Goal: Task Accomplishment & Management: Manage account settings

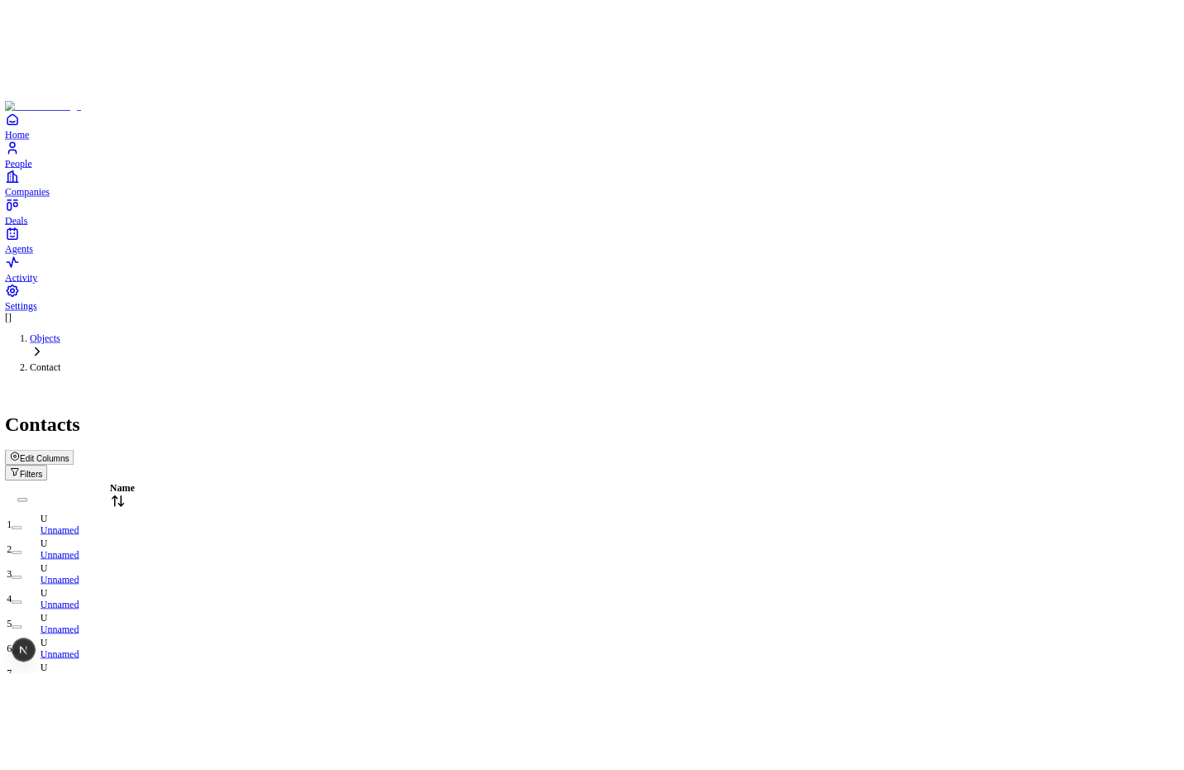
scroll to position [390, 0]
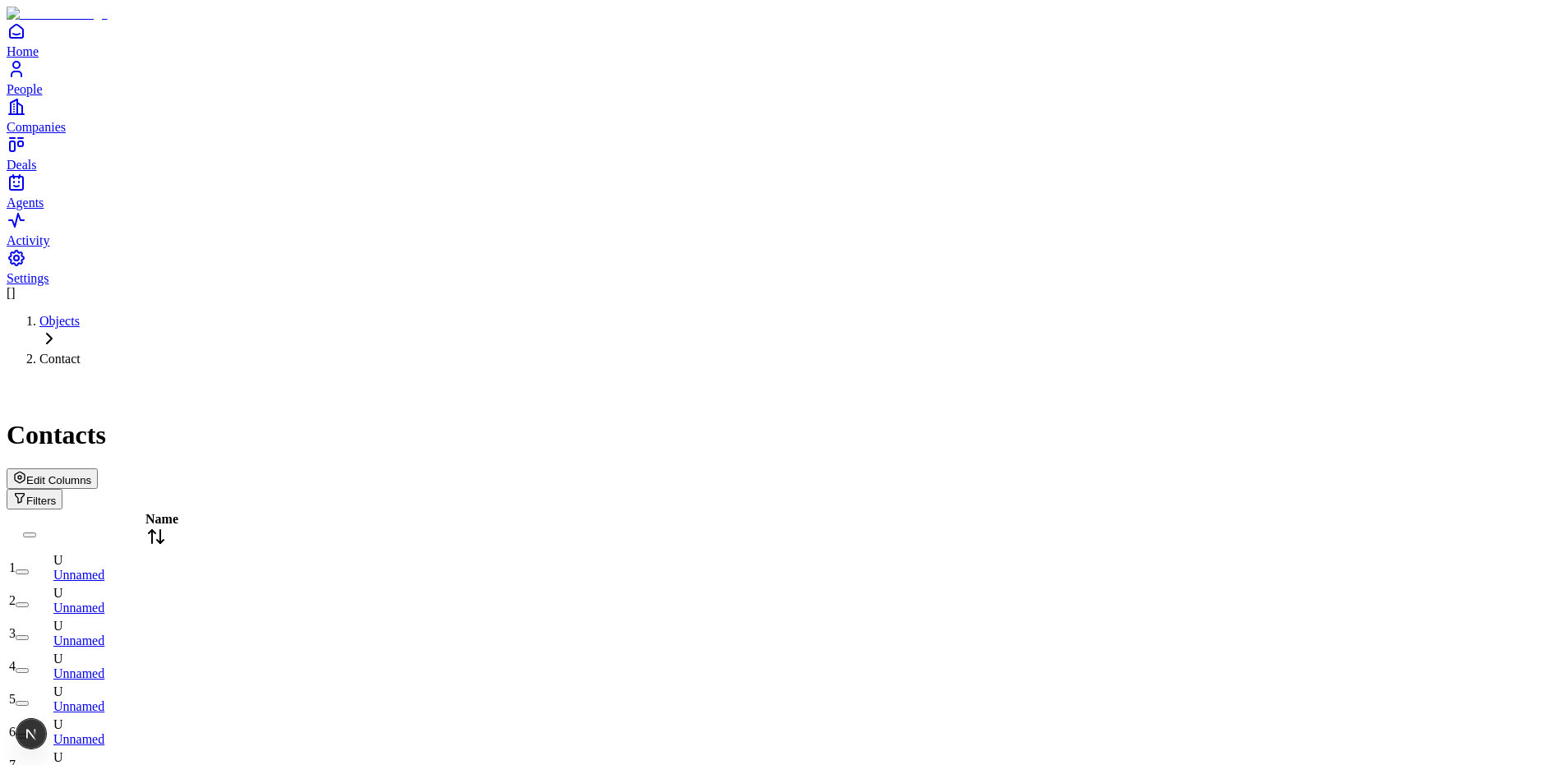
click at [91, 474] on span "Edit Columns" at bounding box center [58, 480] width 65 height 12
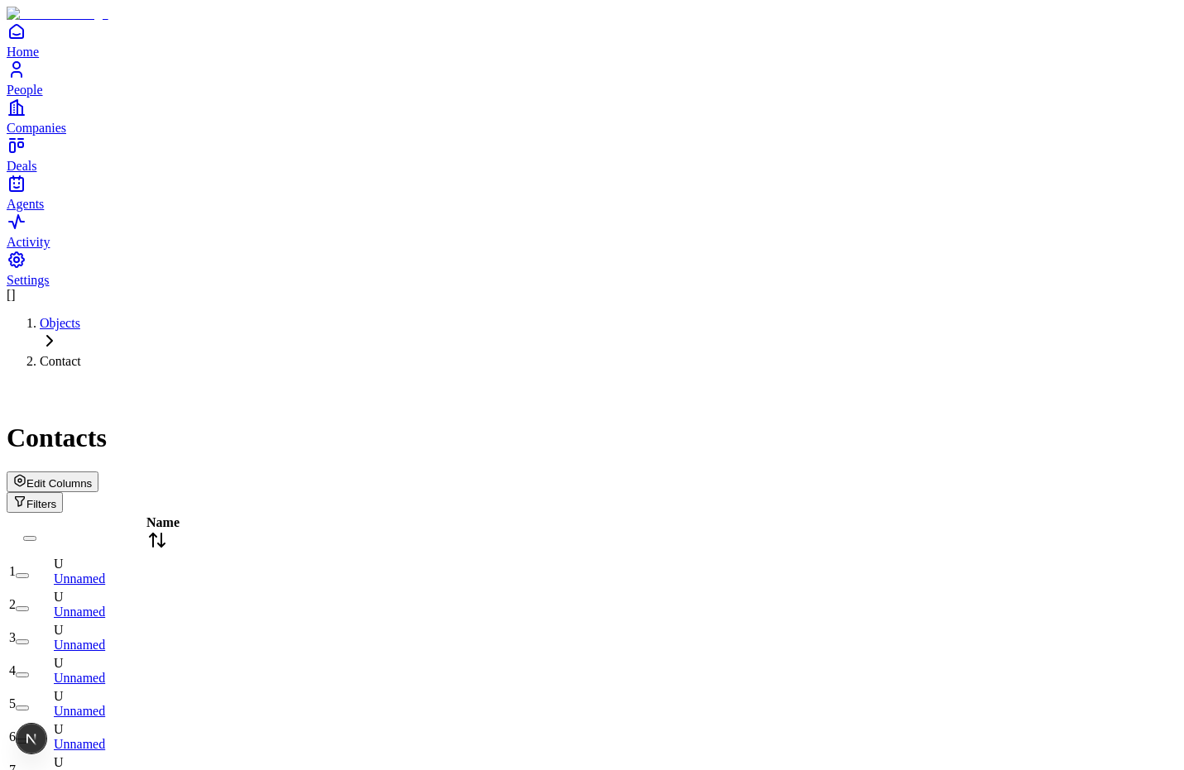
click at [92, 477] on span "Edit Columns" at bounding box center [58, 483] width 65 height 12
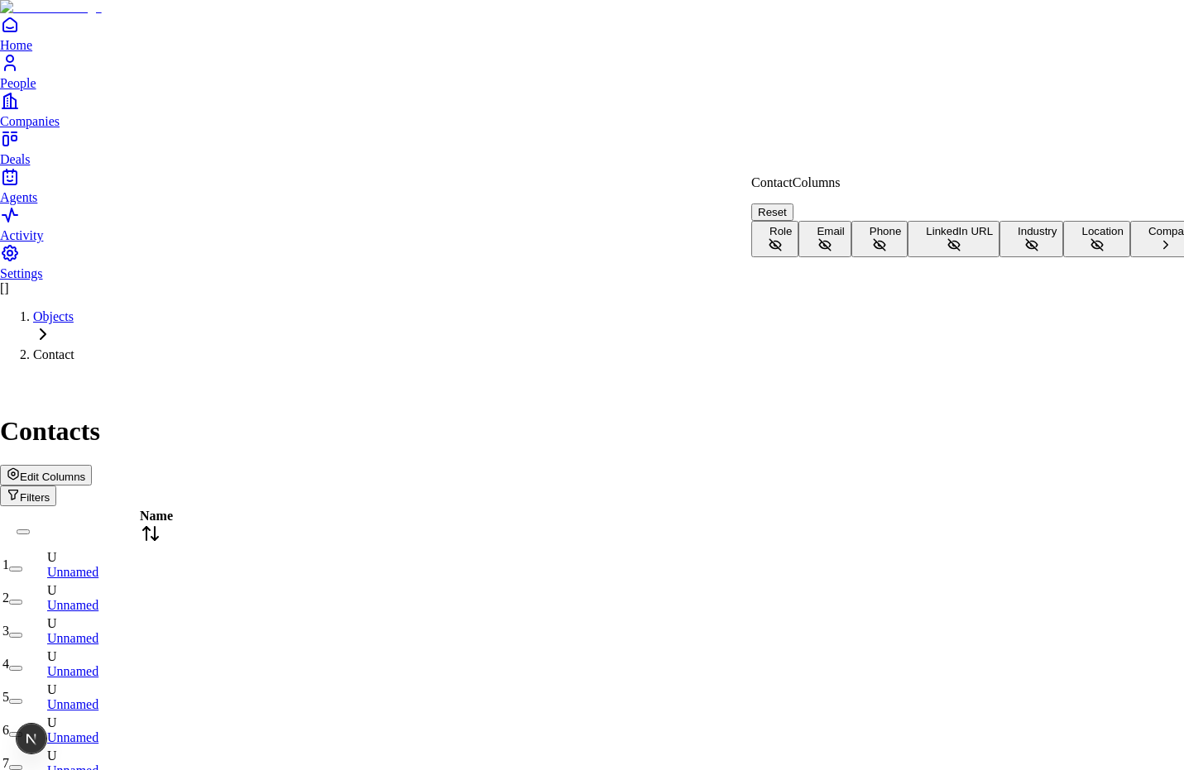
click at [783, 237] on icon at bounding box center [775, 244] width 15 height 15
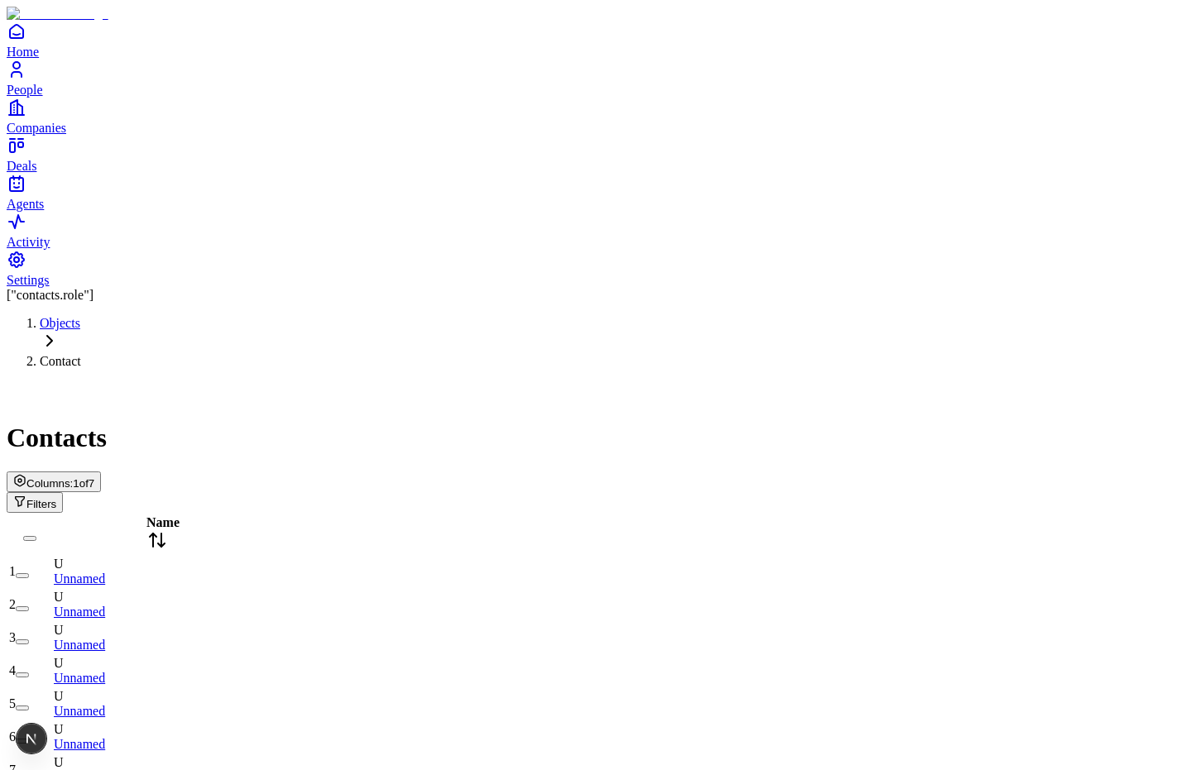
click at [73, 477] on span "Columns:" at bounding box center [49, 483] width 46 height 12
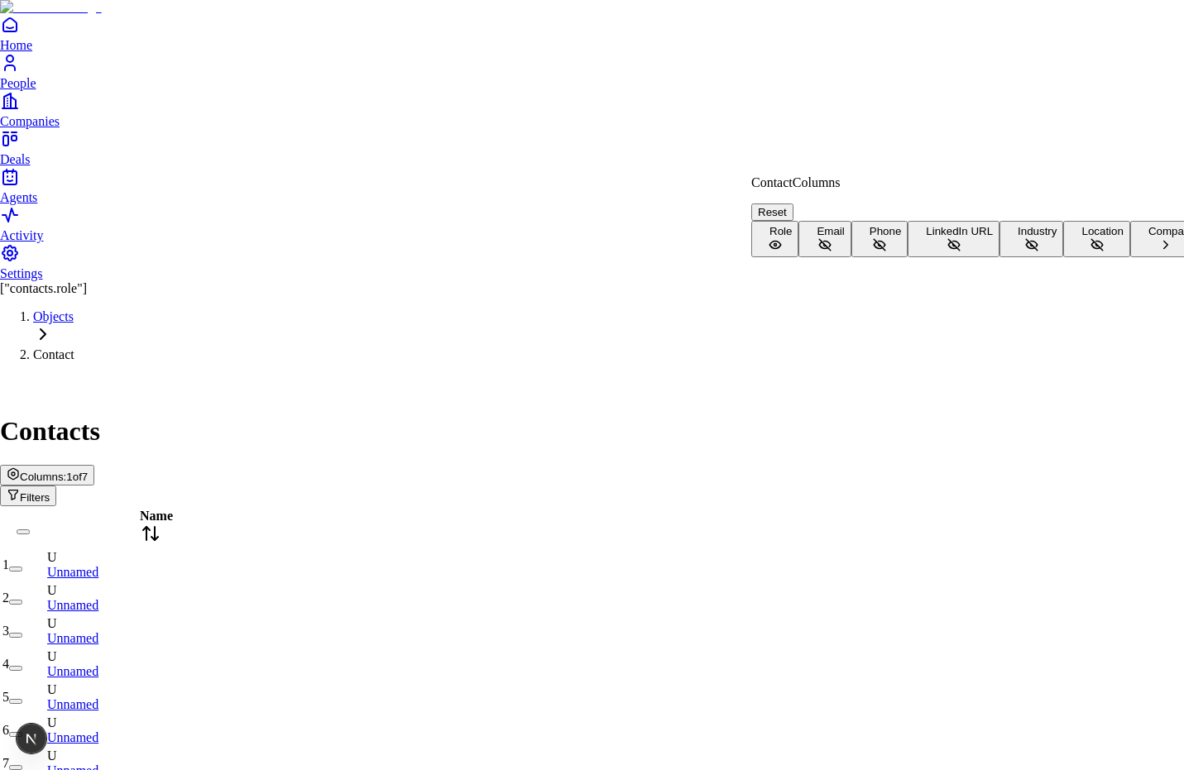
click at [832, 252] on icon at bounding box center [825, 244] width 15 height 15
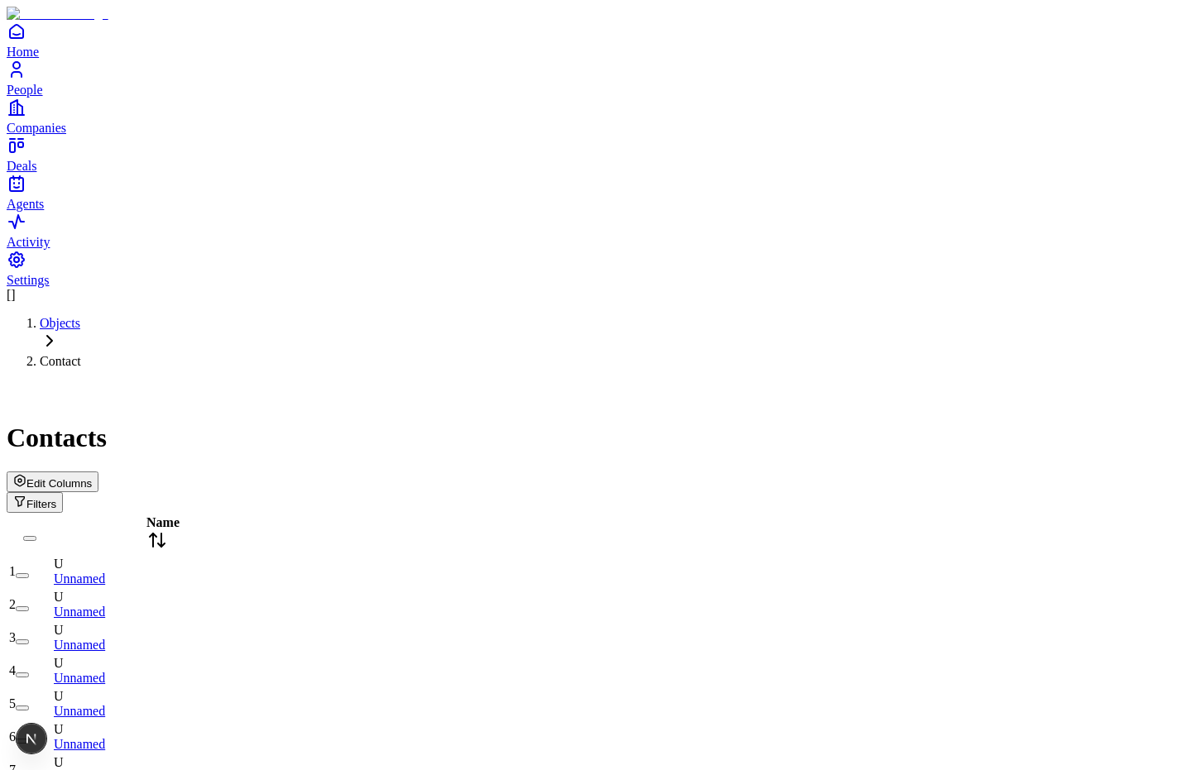
click at [92, 477] on span "Edit Columns" at bounding box center [58, 483] width 65 height 12
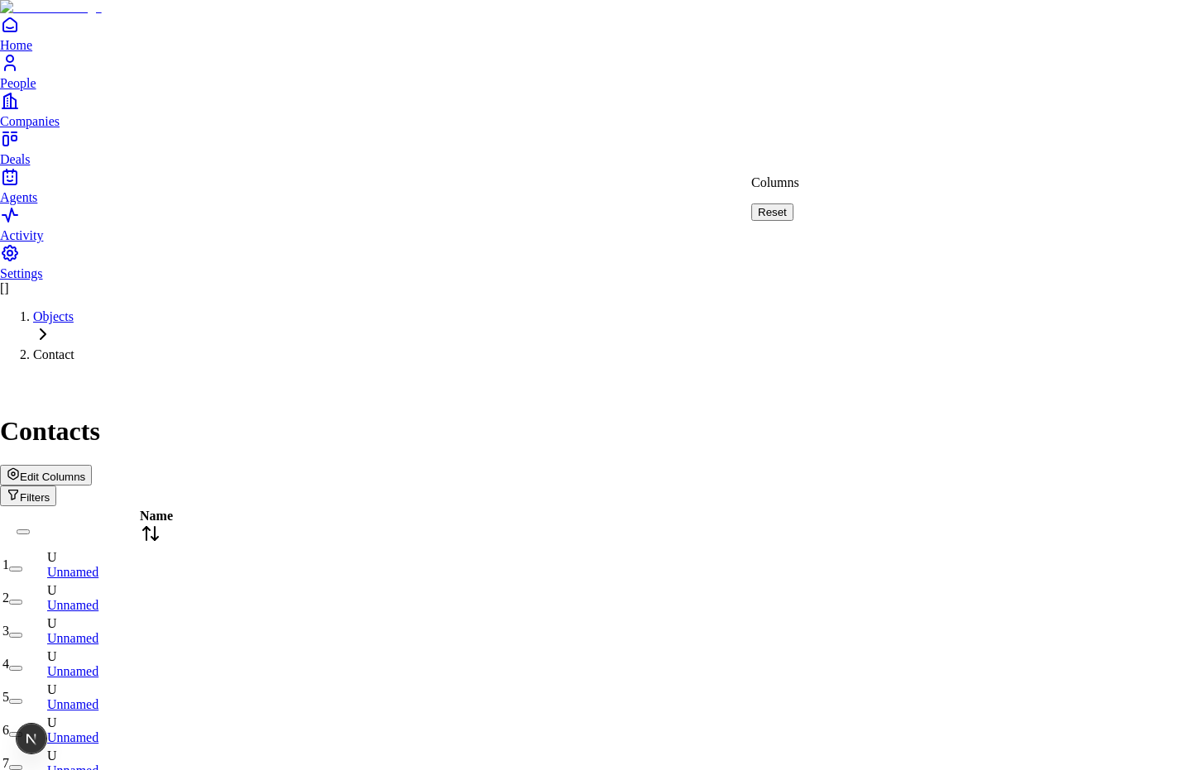
click at [799, 186] on p "Columns" at bounding box center [775, 182] width 48 height 15
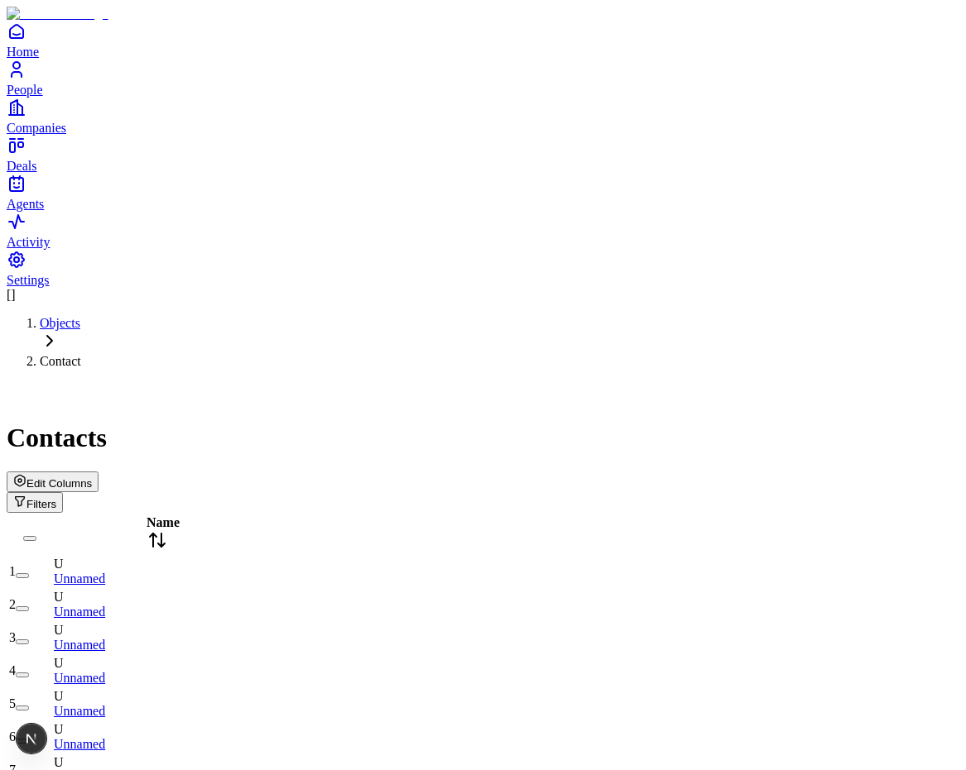
click at [92, 477] on span "Edit Columns" at bounding box center [58, 483] width 65 height 12
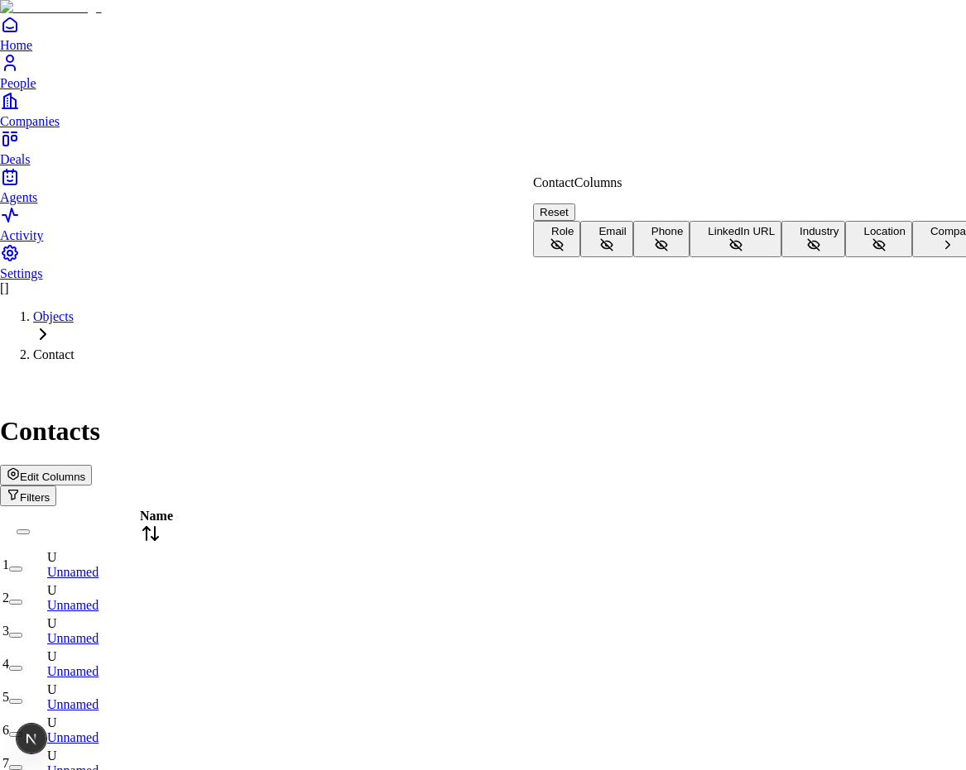
click at [564, 237] on icon at bounding box center [556, 244] width 15 height 15
click at [614, 252] on icon at bounding box center [606, 244] width 15 height 15
click at [690, 257] on button "Phone" at bounding box center [661, 239] width 57 height 36
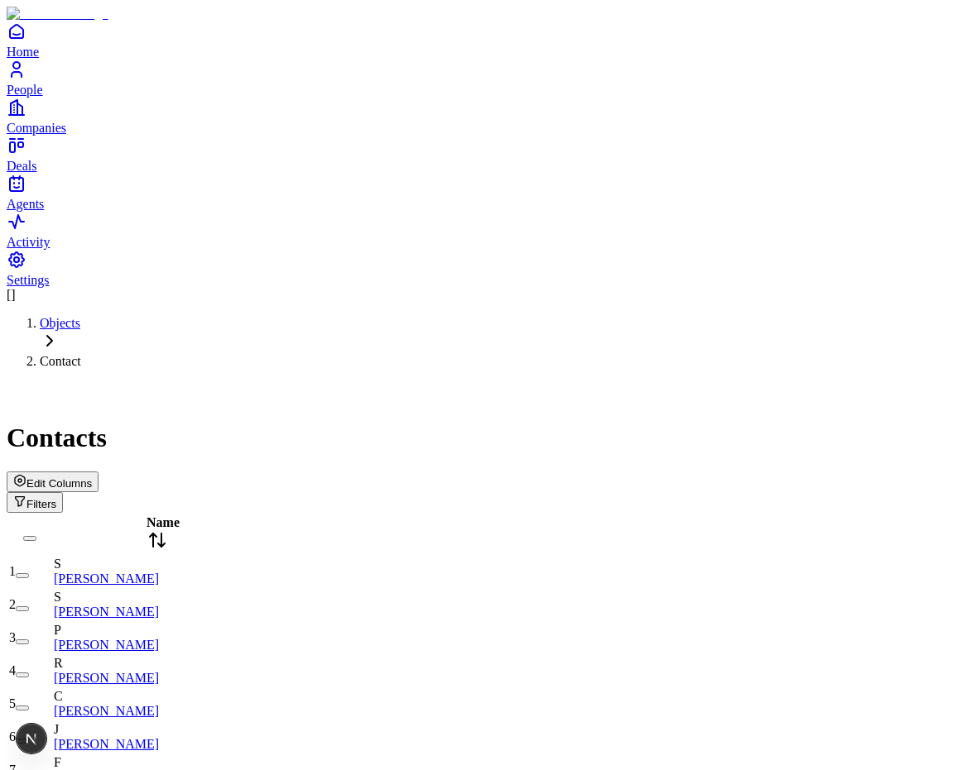
click at [92, 477] on span "Edit Columns" at bounding box center [58, 483] width 65 height 12
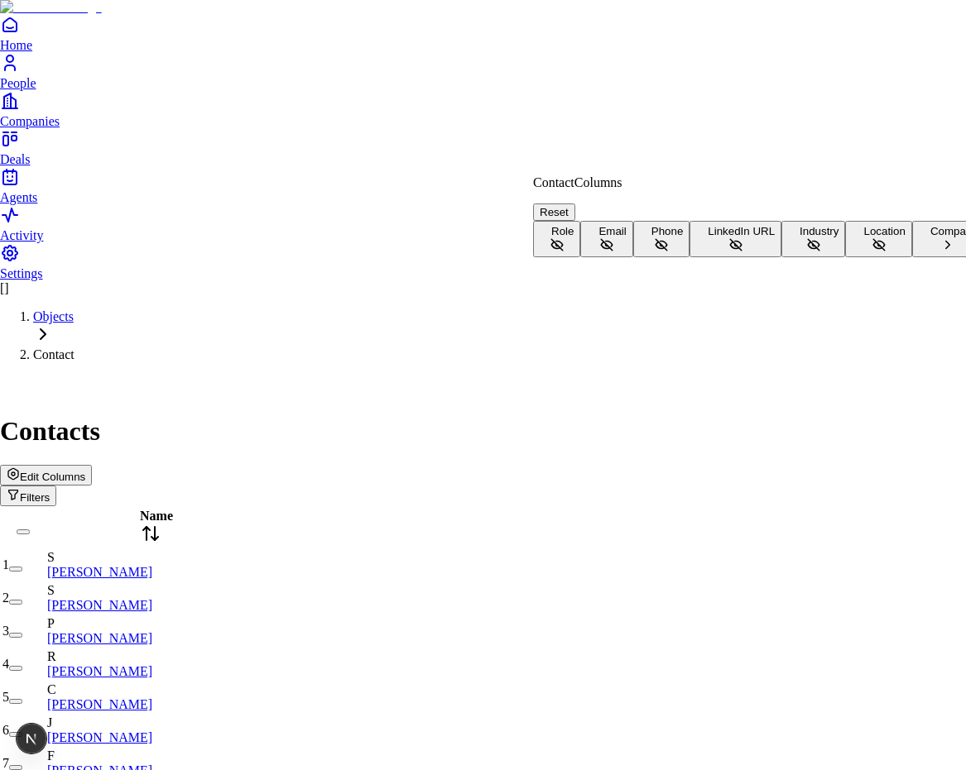
click at [564, 237] on icon at bounding box center [556, 244] width 15 height 15
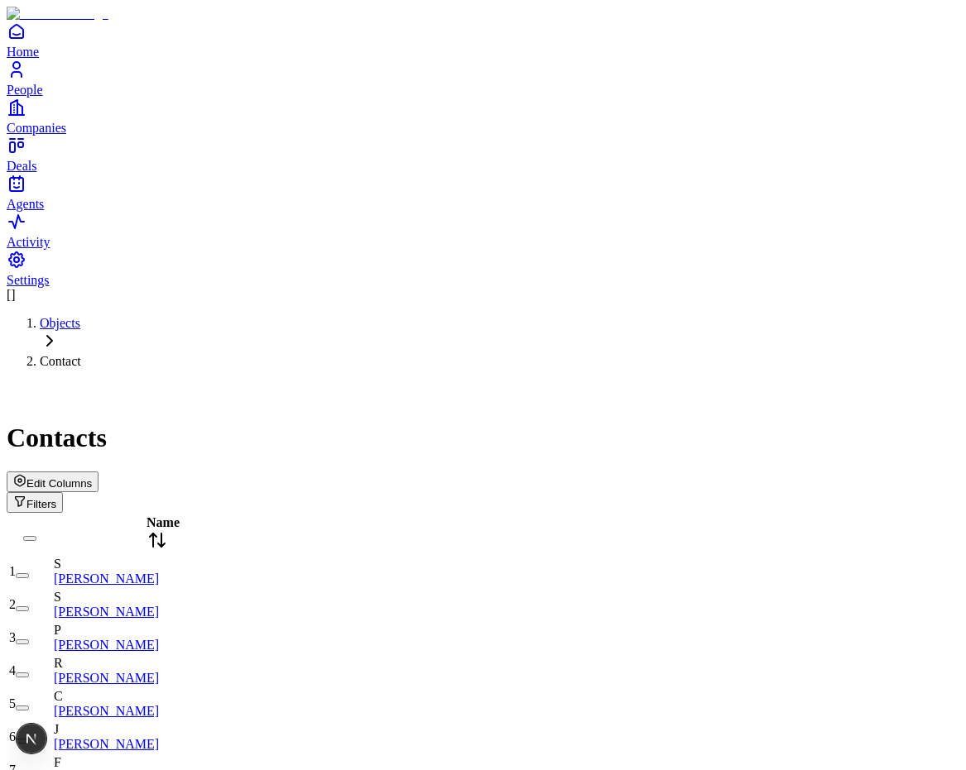
click at [98, 472] on button "Edit Columns" at bounding box center [53, 482] width 92 height 21
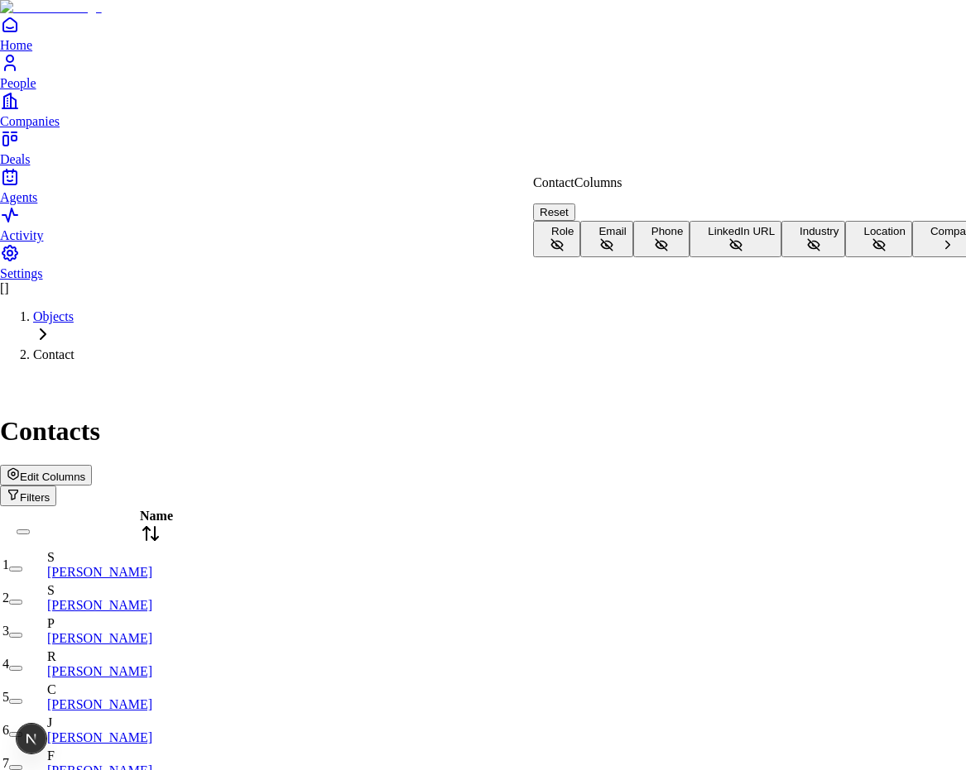
click at [580, 225] on button "Role" at bounding box center [556, 239] width 47 height 36
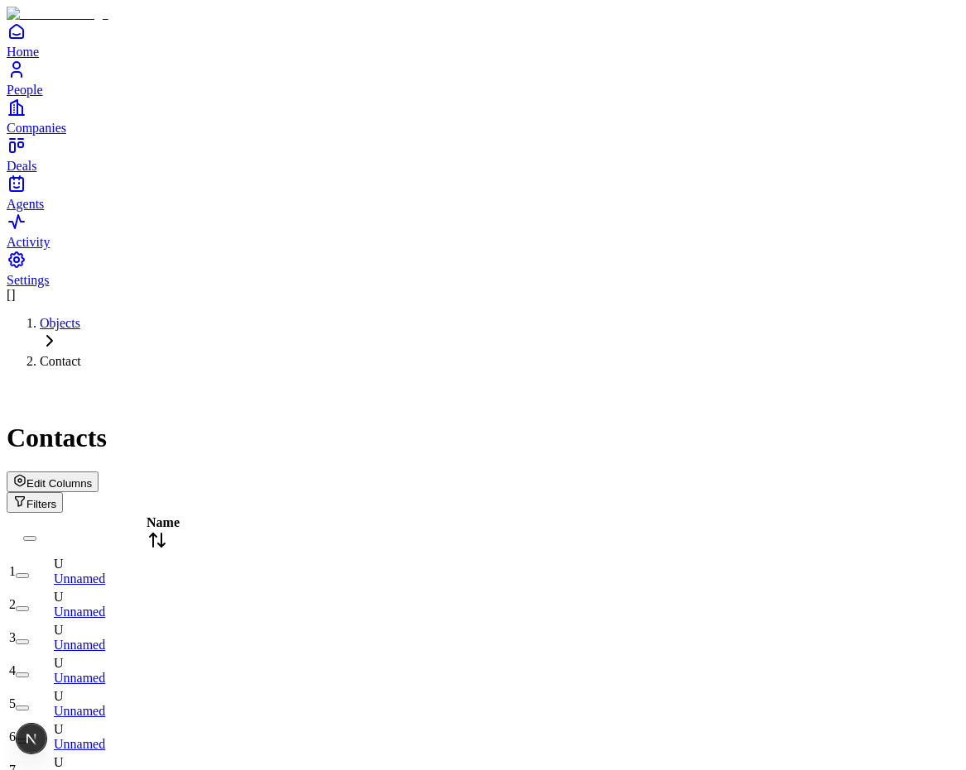
click at [92, 477] on span "Edit Columns" at bounding box center [58, 483] width 65 height 12
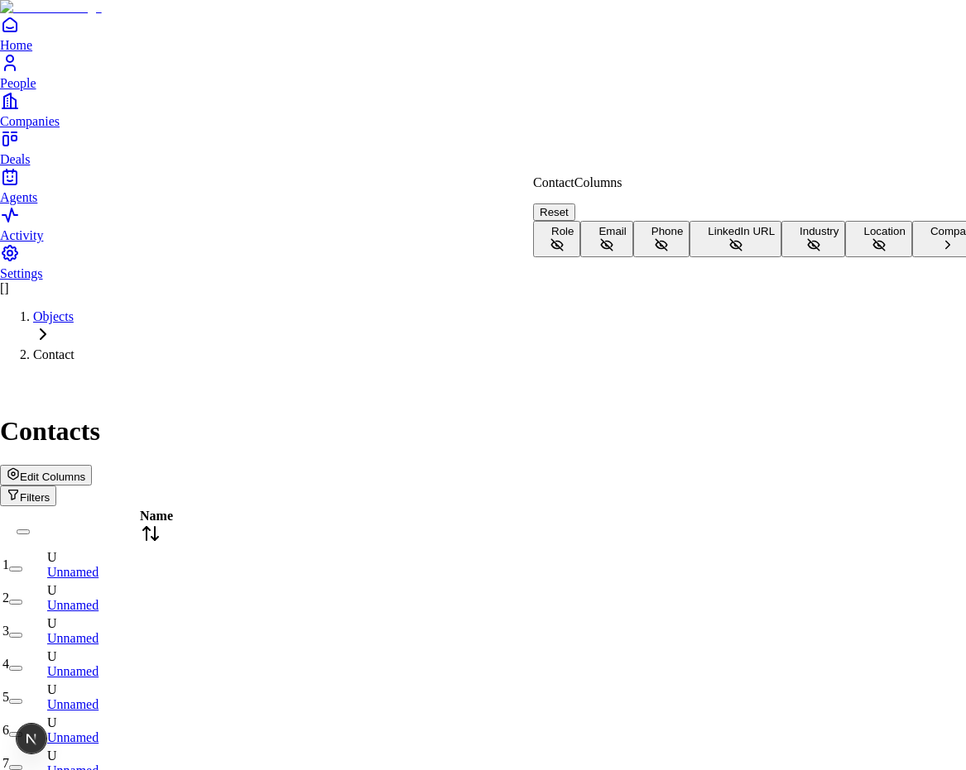
click at [564, 237] on icon at bounding box center [556, 244] width 15 height 15
click at [612, 248] on icon at bounding box center [607, 244] width 12 height 7
click at [669, 252] on icon at bounding box center [661, 244] width 15 height 15
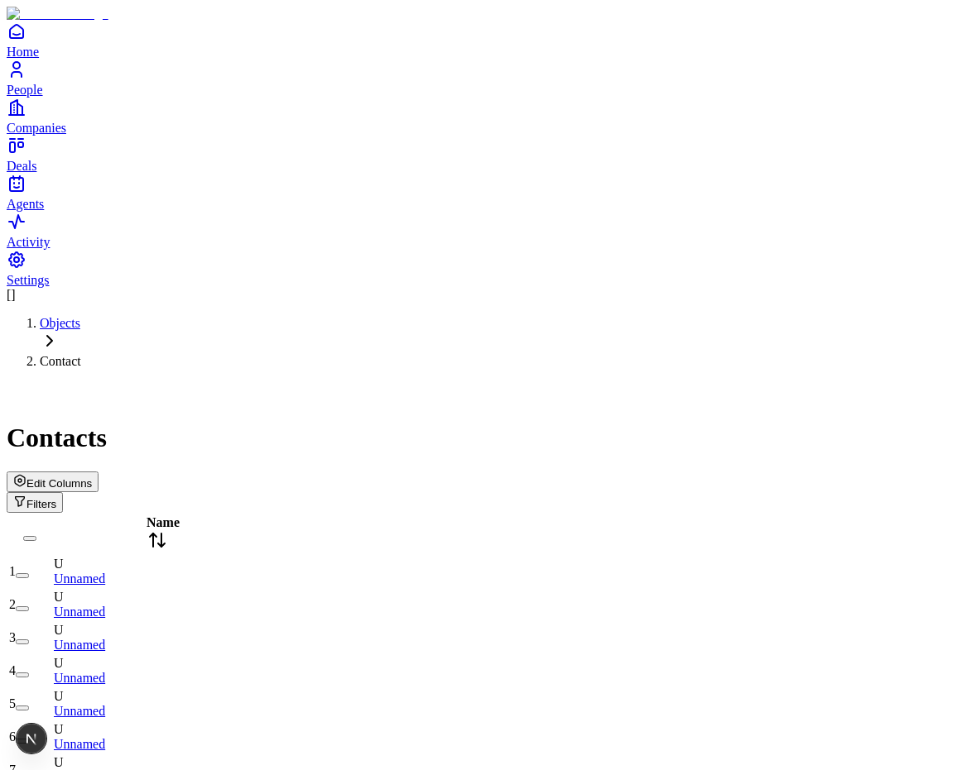
click at [98, 472] on button "Edit Columns" at bounding box center [53, 482] width 92 height 21
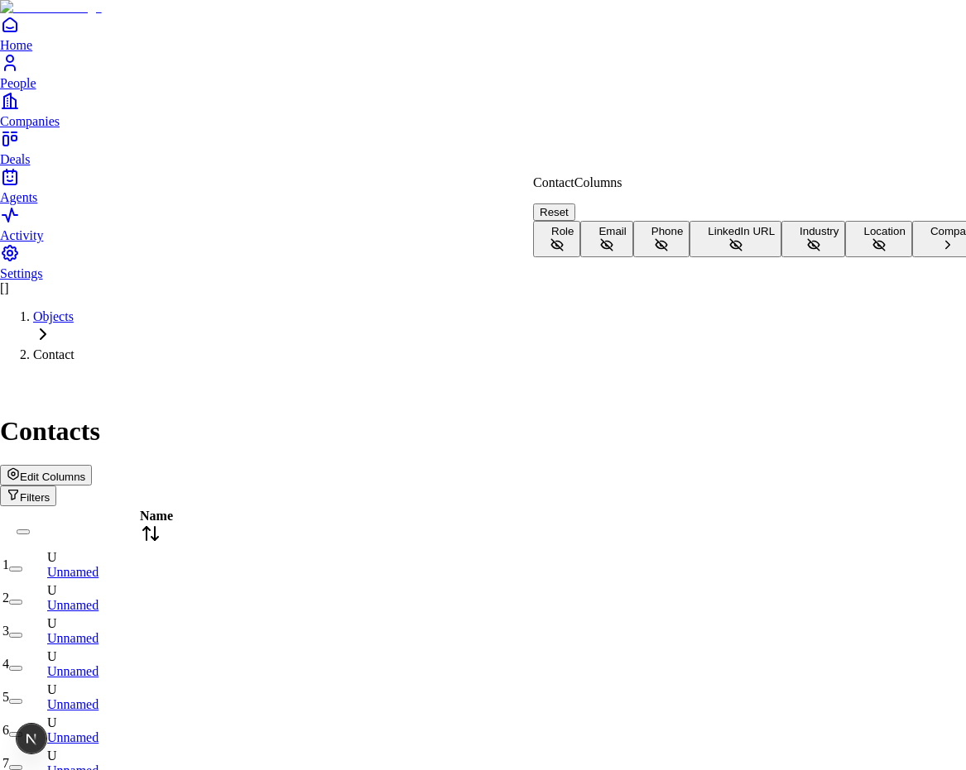
click at [563, 239] on icon at bounding box center [557, 245] width 12 height 12
click at [632, 257] on button "Email" at bounding box center [606, 239] width 52 height 36
click at [912, 257] on button "Company" at bounding box center [948, 239] width 72 height 36
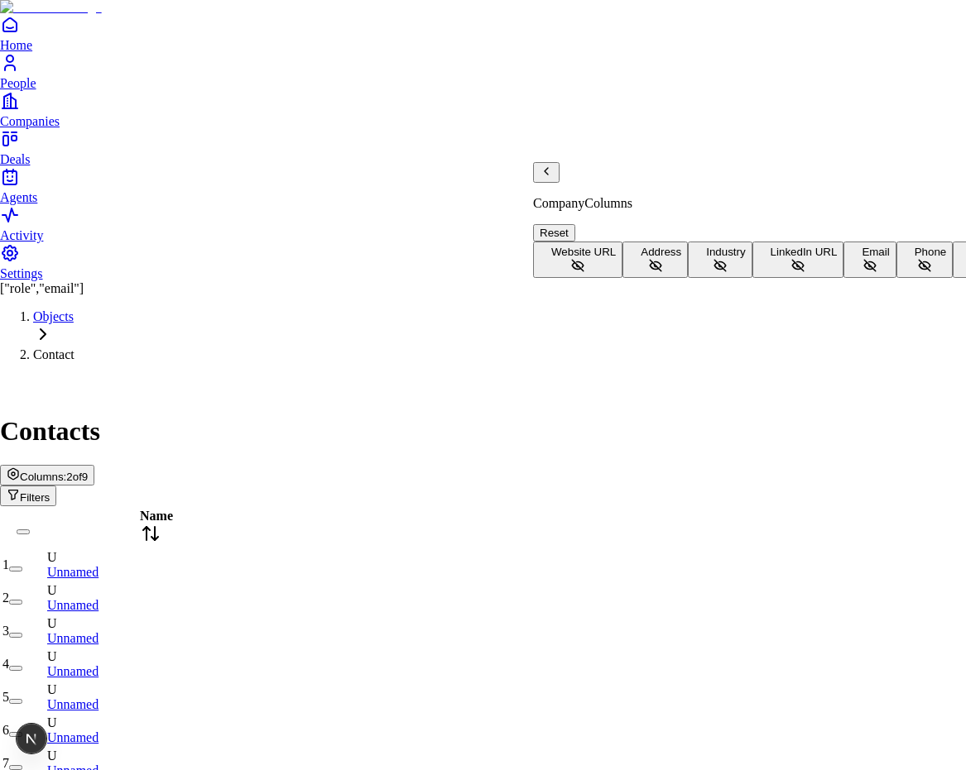
click at [585, 258] on icon at bounding box center [577, 265] width 15 height 15
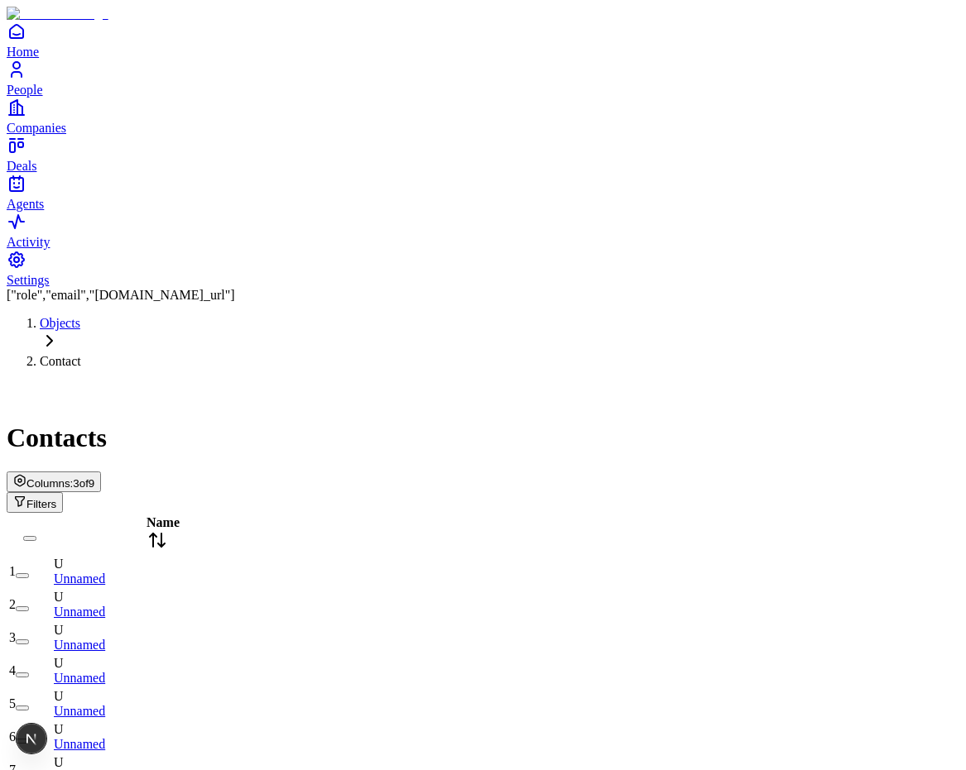
type input "**********"
click at [683, 316] on div "Objects Contact Contacts Edit Columns Filters" at bounding box center [483, 414] width 952 height 197
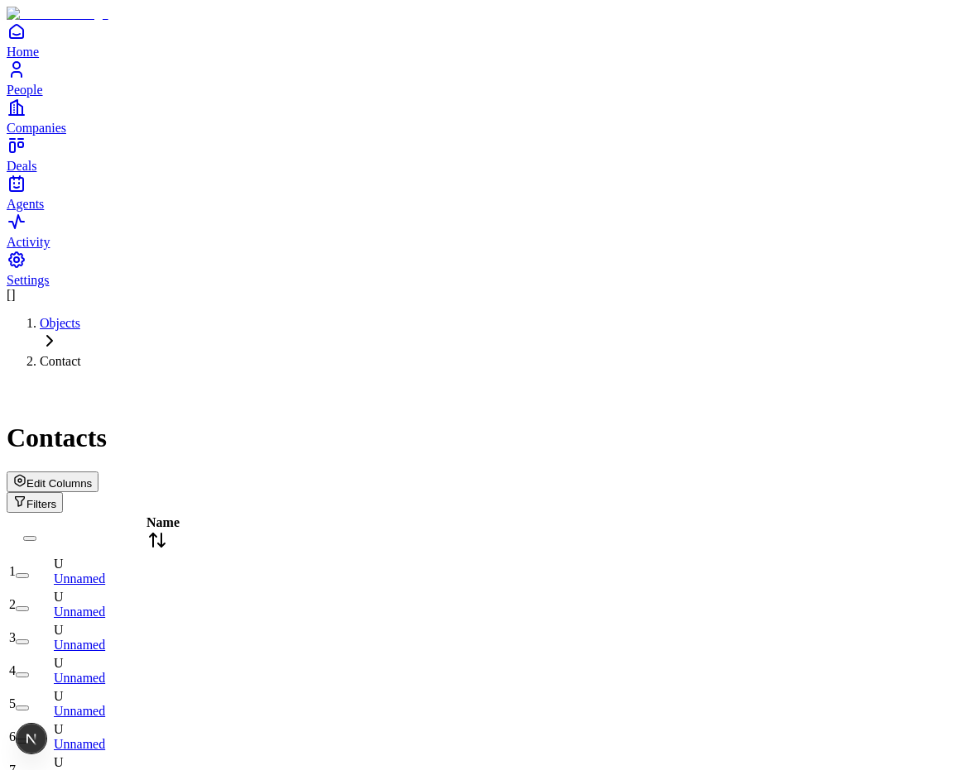
click at [353, 382] on div "Contacts" at bounding box center [487, 417] width 961 height 71
click at [362, 316] on div "Objects Contact Contacts Edit Columns Filters" at bounding box center [487, 414] width 961 height 197
drag, startPoint x: 408, startPoint y: 114, endPoint x: 448, endPoint y: 638, distance: 525.3
click at [409, 382] on div "Contacts" at bounding box center [487, 417] width 961 height 71
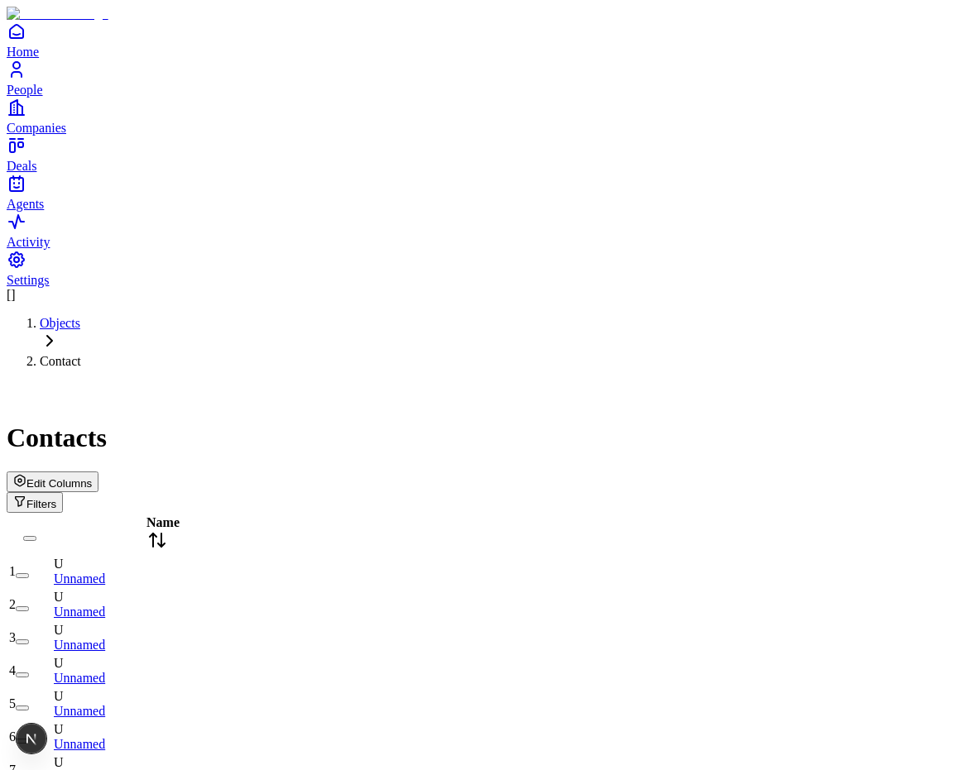
type input "**********"
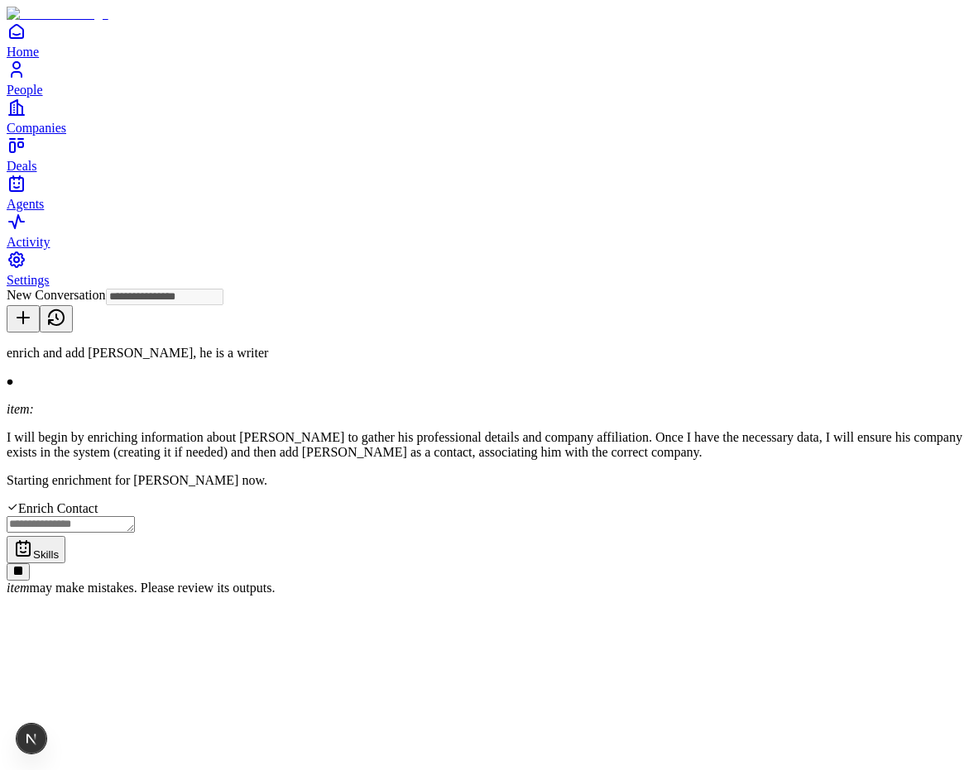
type input "**********"
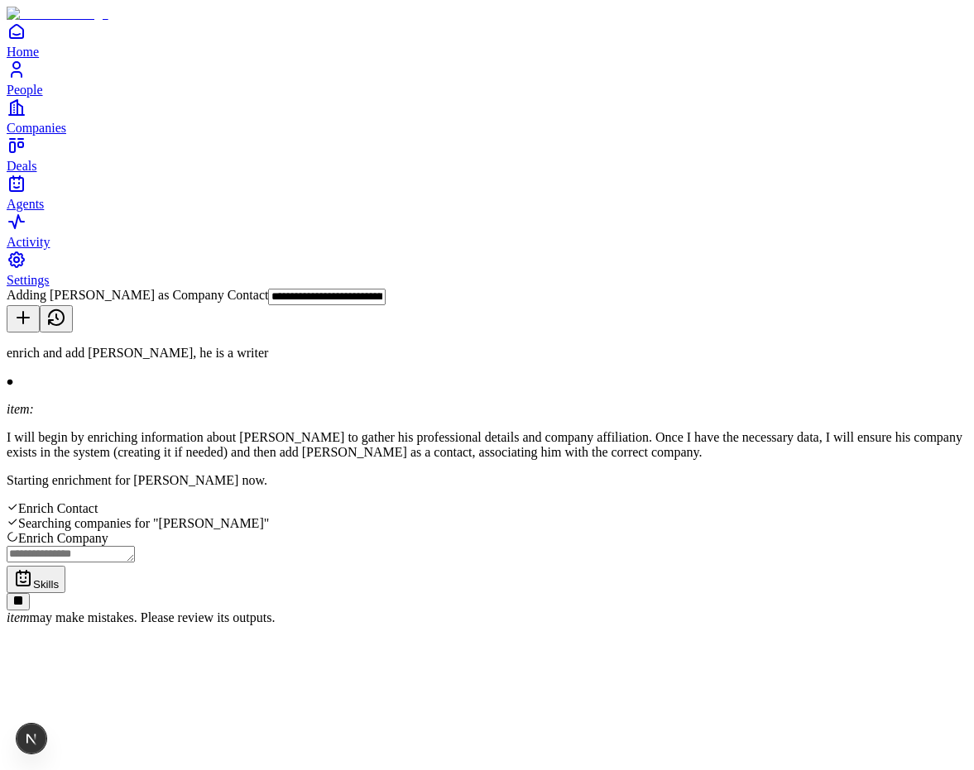
click at [135, 563] on textarea at bounding box center [71, 554] width 128 height 17
type textarea "**"
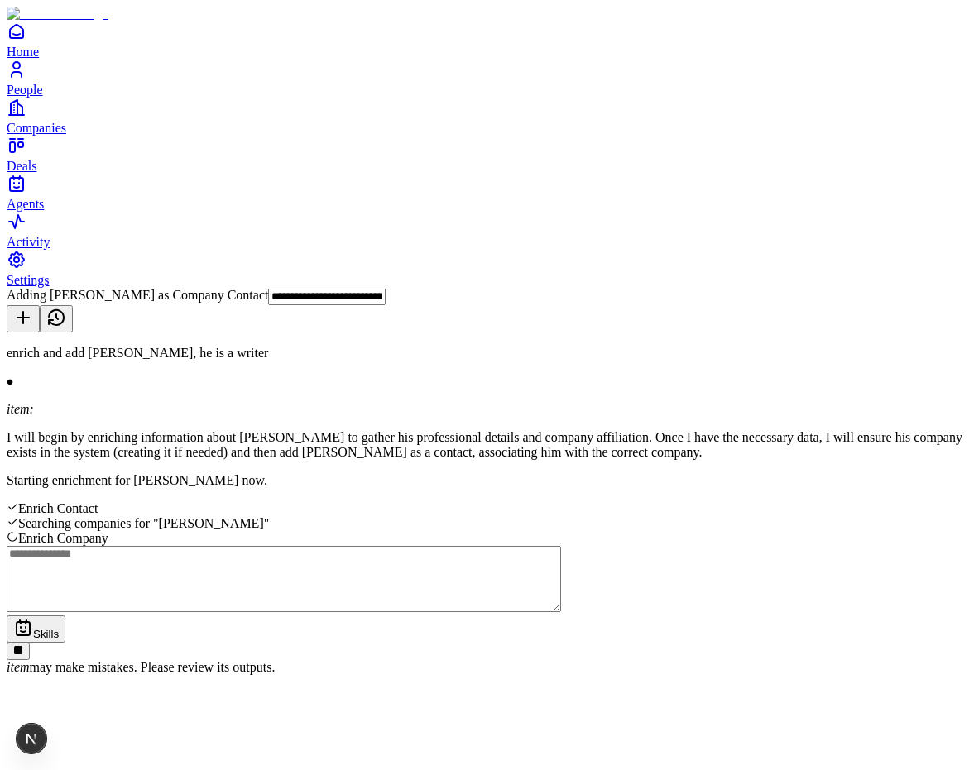
type textarea "*"
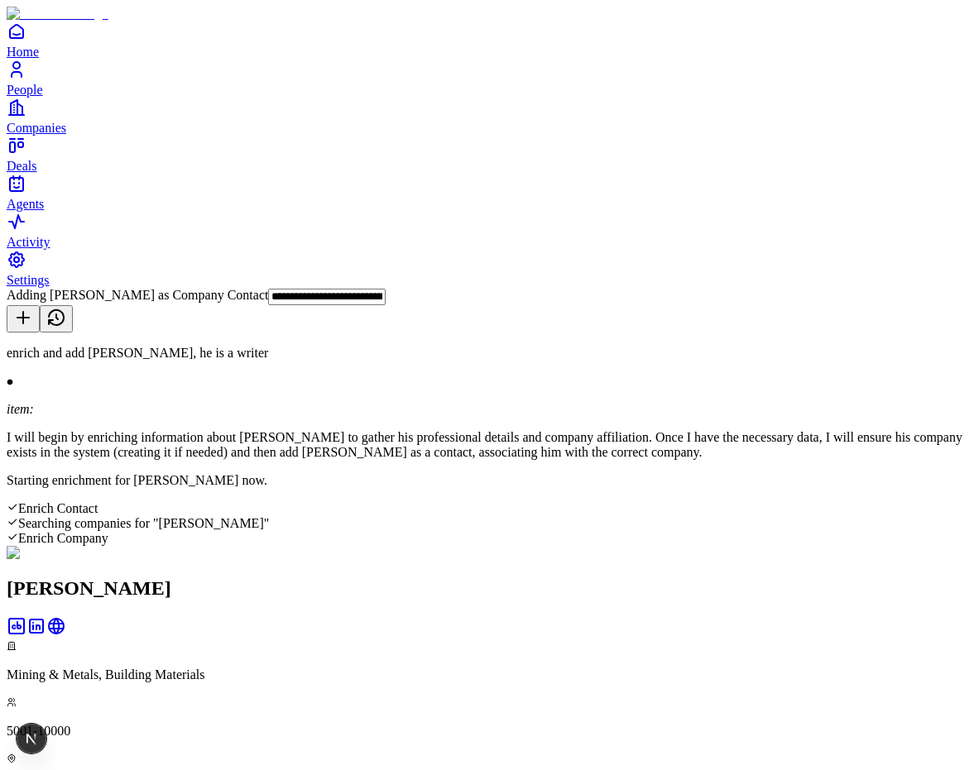
type textarea "**********"
type textarea "****"
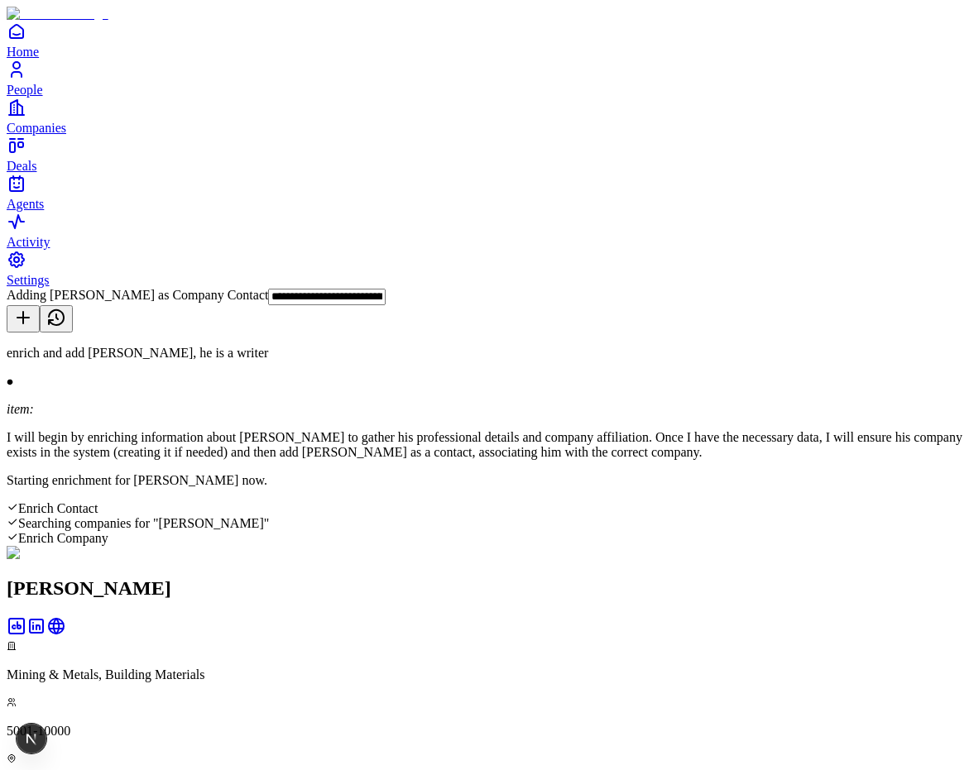
type textarea "**********"
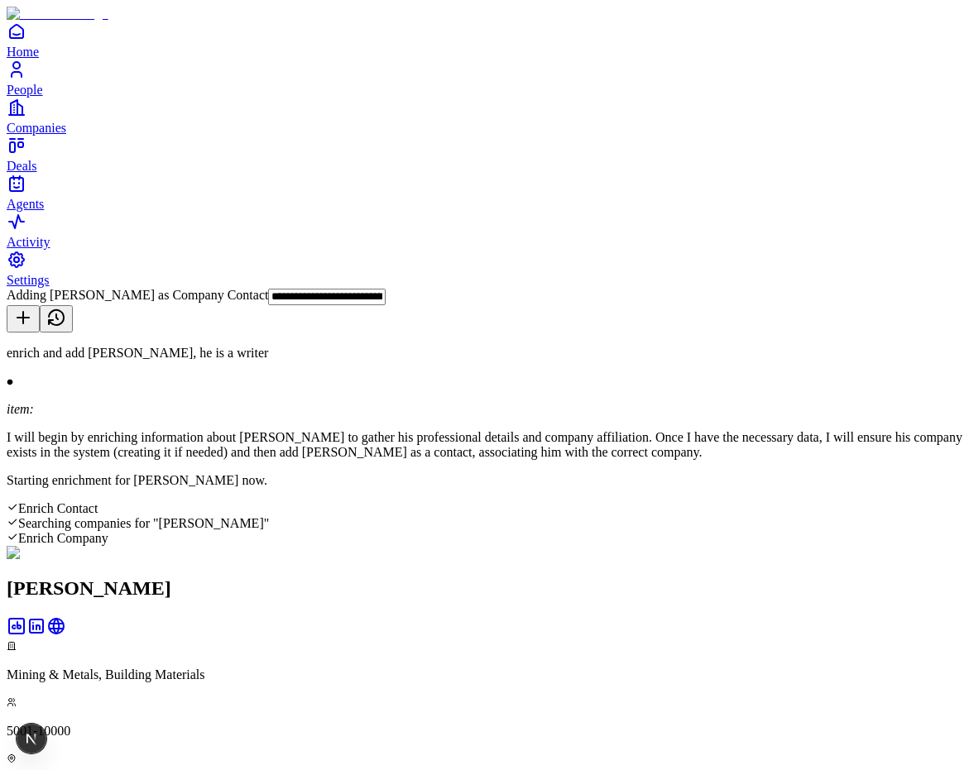
scroll to position [1305, 0]
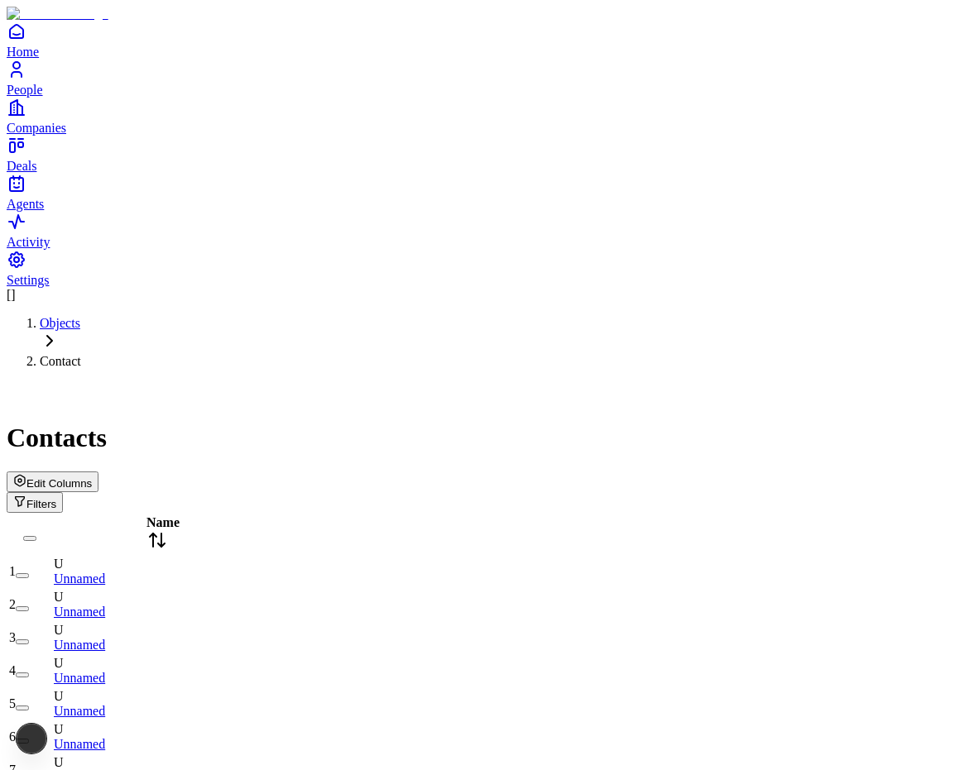
scroll to position [1355, 0]
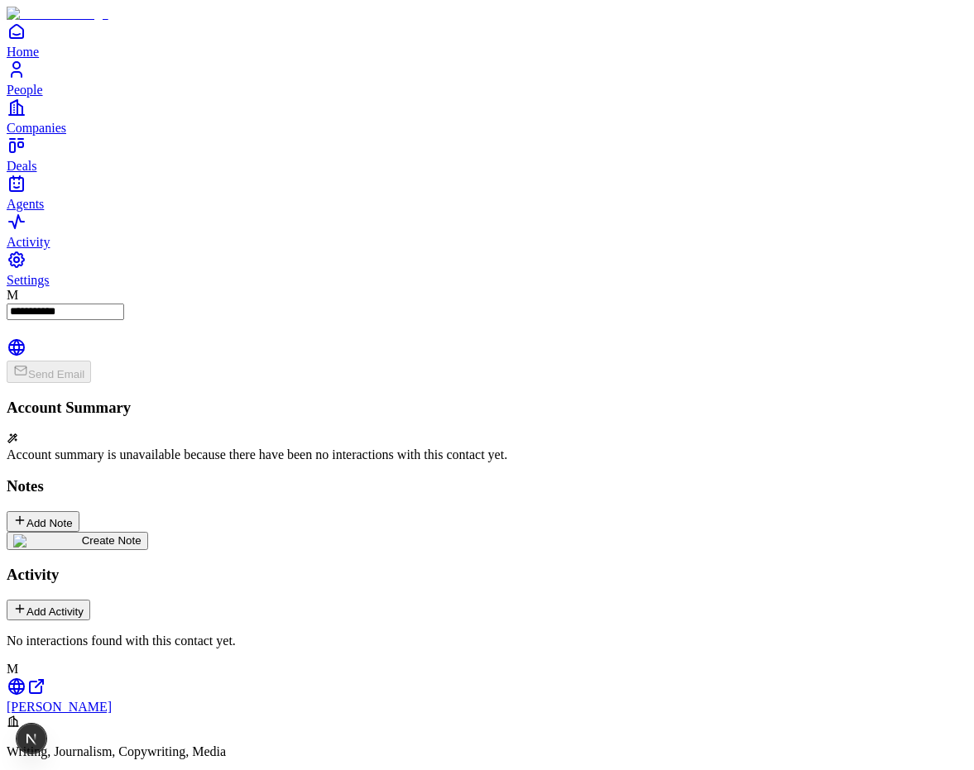
type textarea "*"
click at [26, 338] on icon at bounding box center [17, 348] width 20 height 20
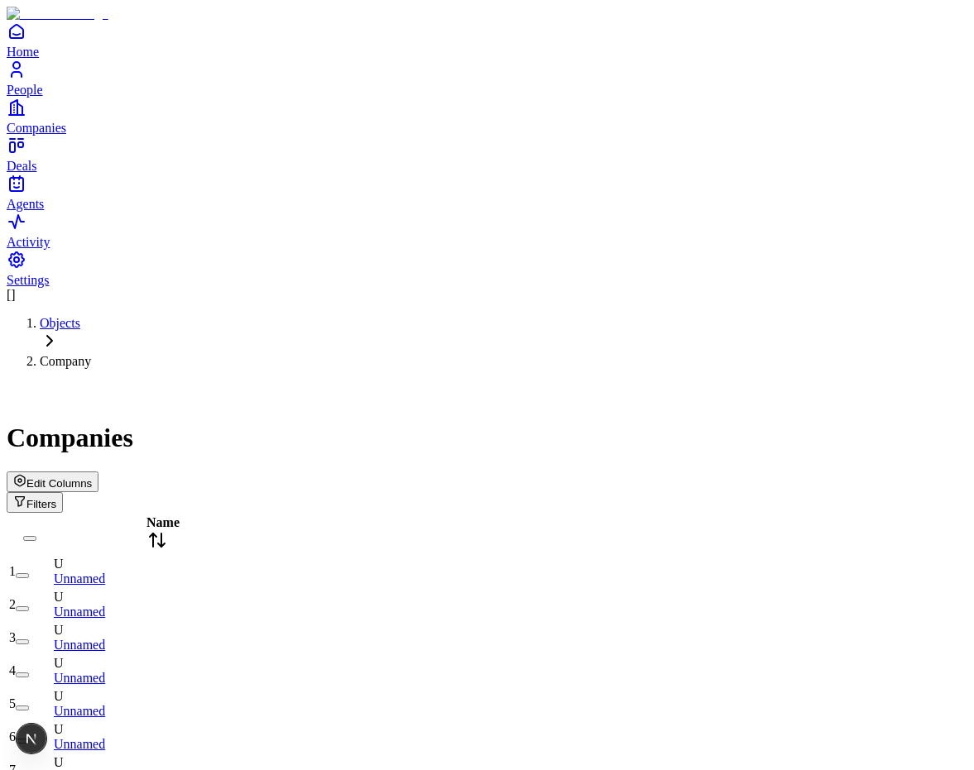
click at [561, 382] on div "Companies Edit Columns Filters" at bounding box center [487, 447] width 961 height 131
click at [426, 472] on div "Edit Columns Filters" at bounding box center [487, 492] width 961 height 41
click at [92, 477] on span "Edit Columns" at bounding box center [58, 483] width 65 height 12
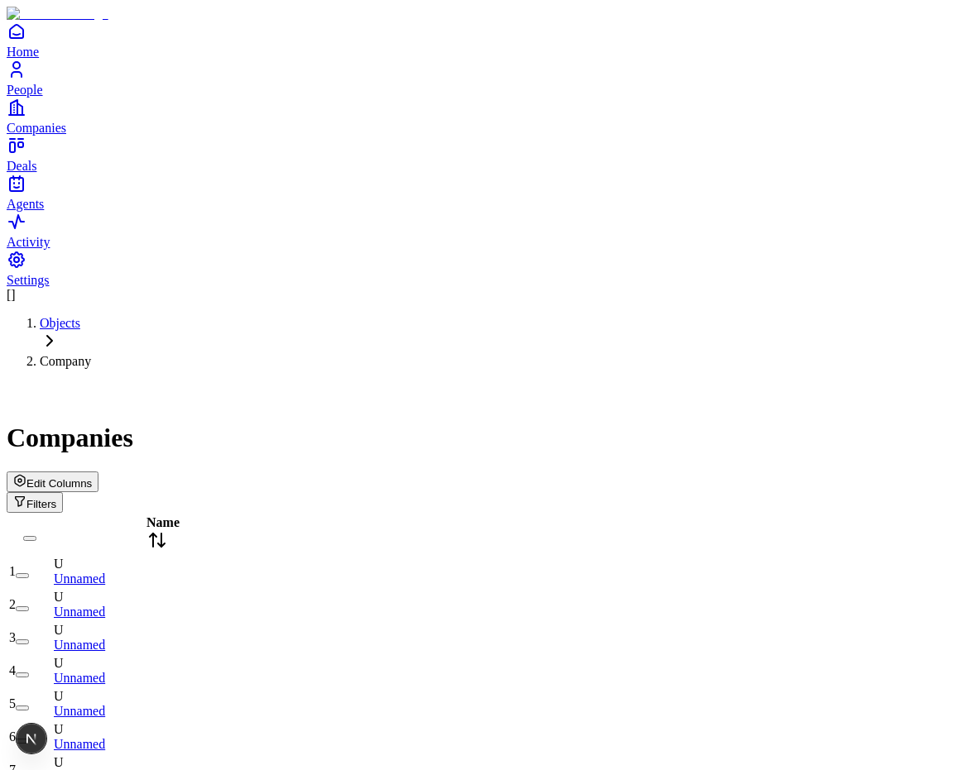
drag, startPoint x: 788, startPoint y: 120, endPoint x: 808, endPoint y: 130, distance: 22.2
click at [789, 382] on div "Companies Edit Columns Filters" at bounding box center [487, 447] width 961 height 131
click at [92, 477] on span "Edit Columns" at bounding box center [58, 483] width 65 height 12
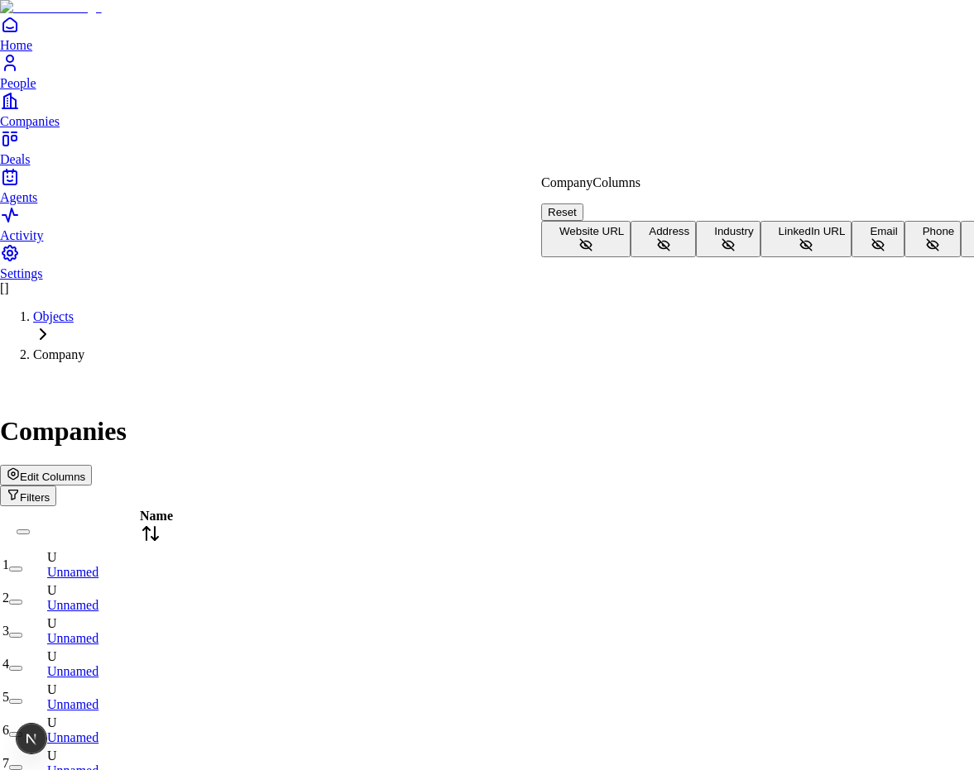
scroll to position [71, 0]
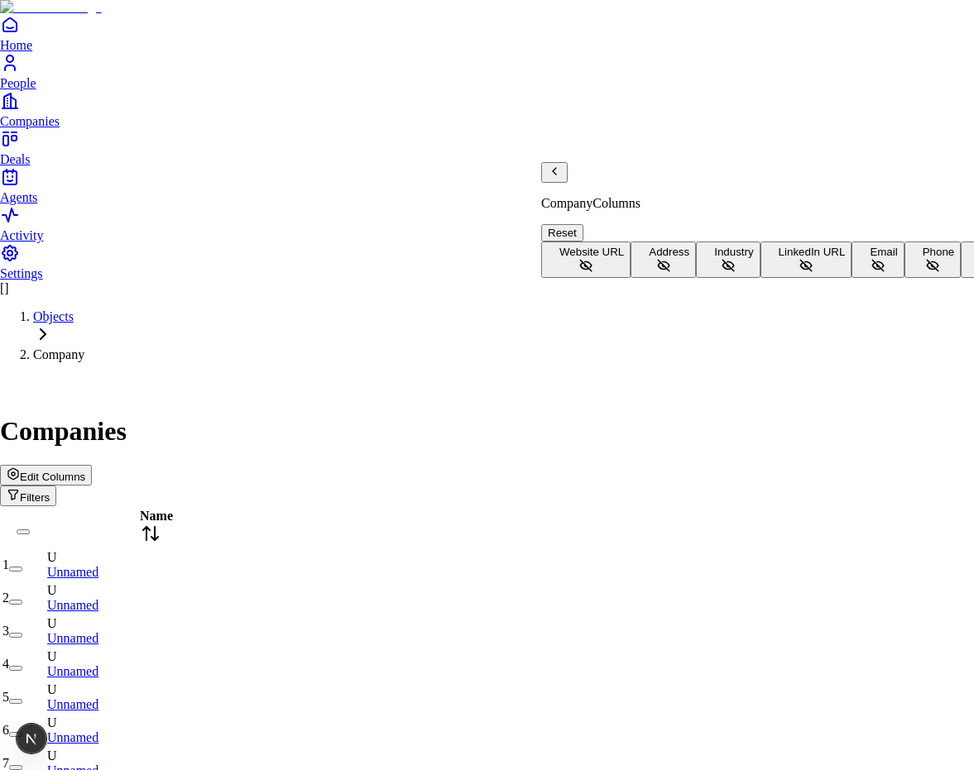
scroll to position [0, 0]
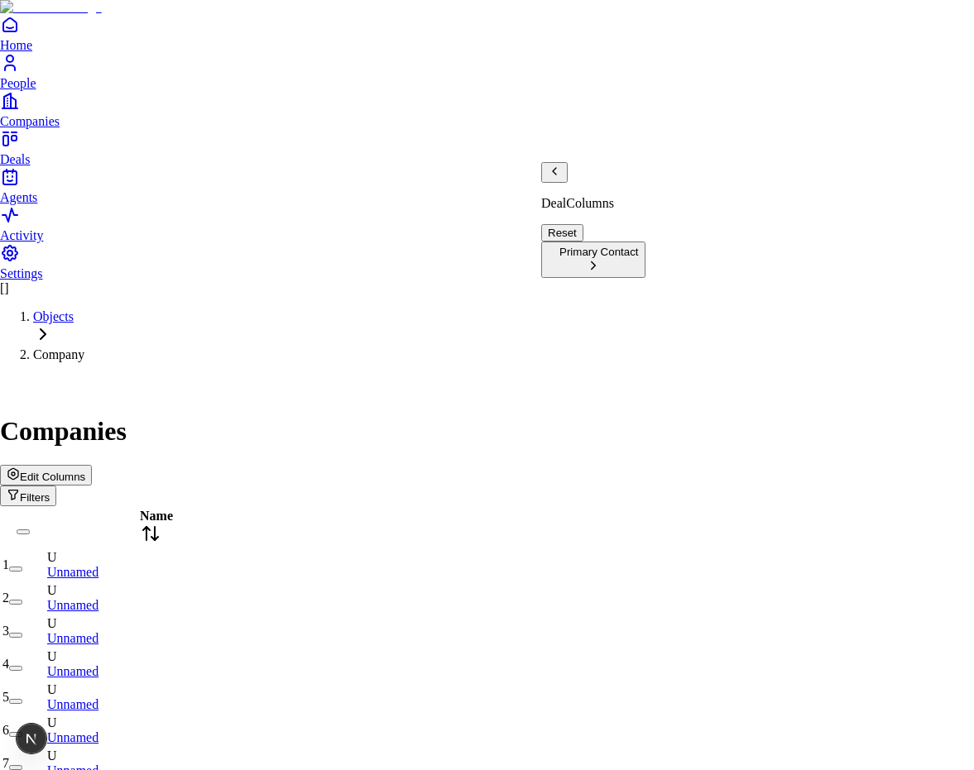
click at [639, 246] on span "Primary Contact" at bounding box center [598, 252] width 79 height 12
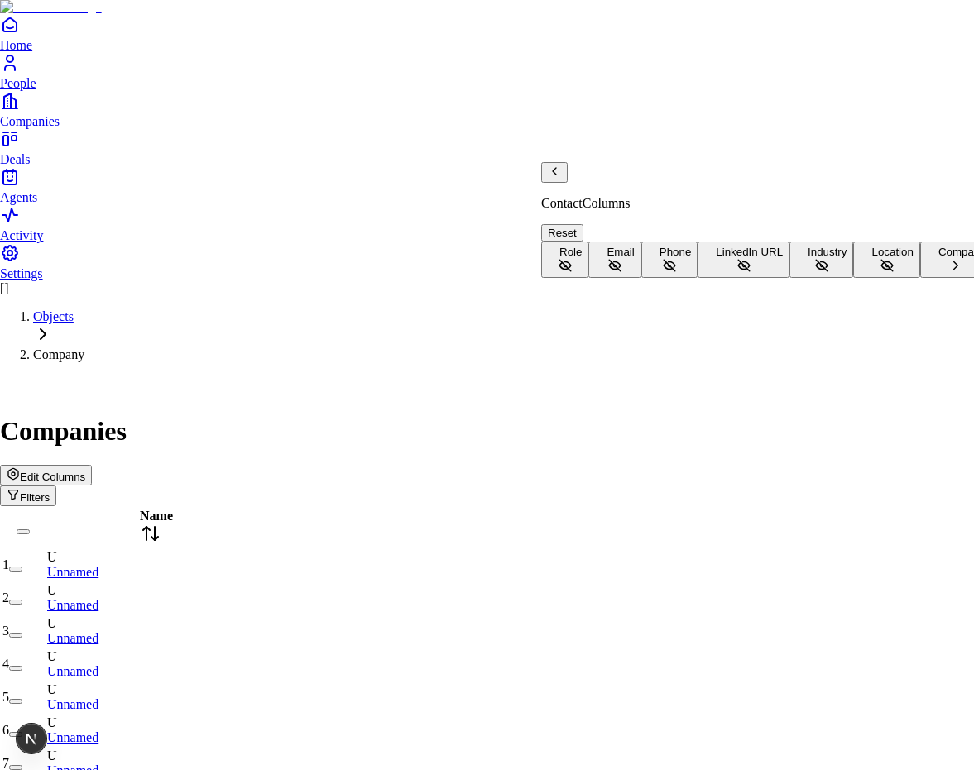
click at [559, 178] on icon "Back" at bounding box center [554, 171] width 13 height 13
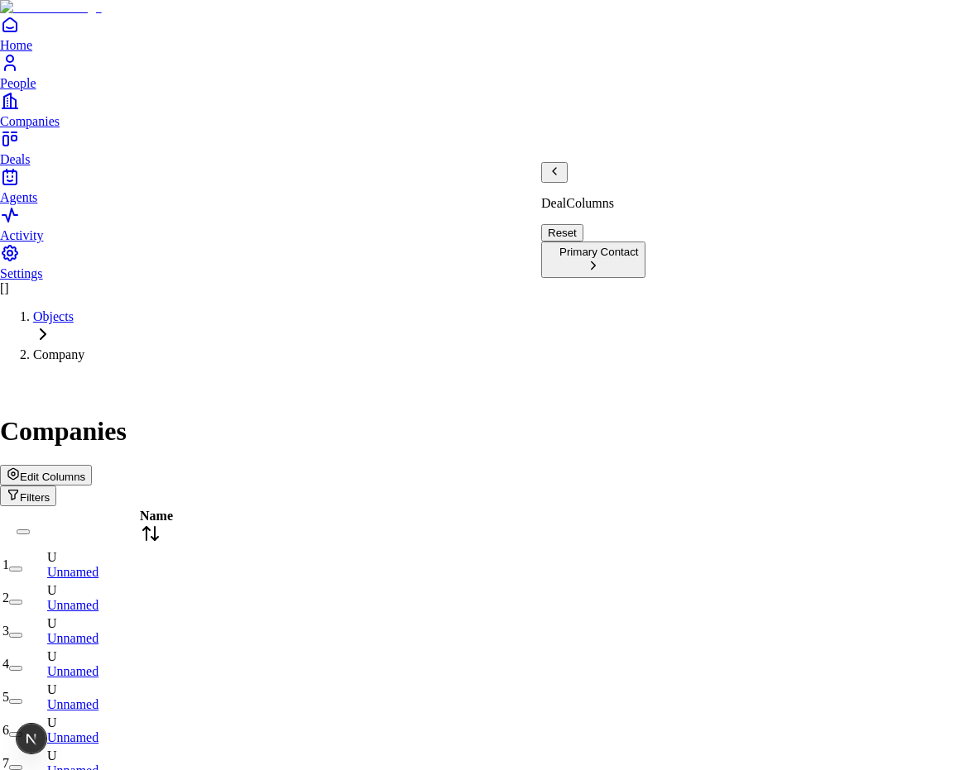
click at [561, 178] on icon "Back" at bounding box center [554, 171] width 13 height 13
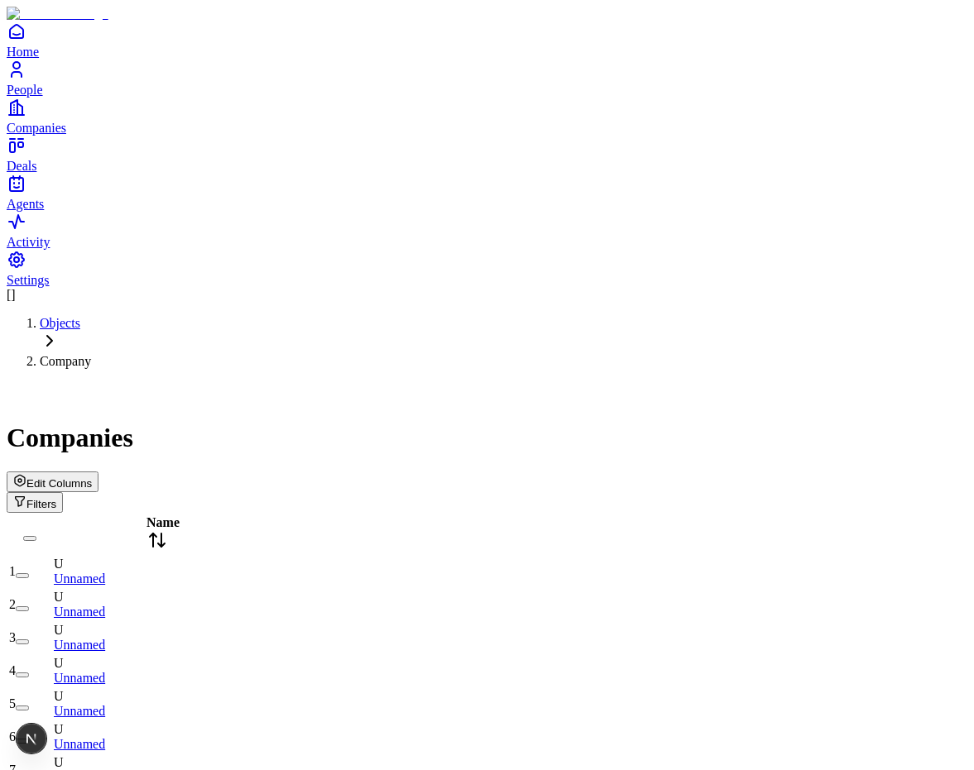
click at [553, 382] on div "Companies" at bounding box center [487, 417] width 961 height 71
